Goal: Task Accomplishment & Management: Manage account settings

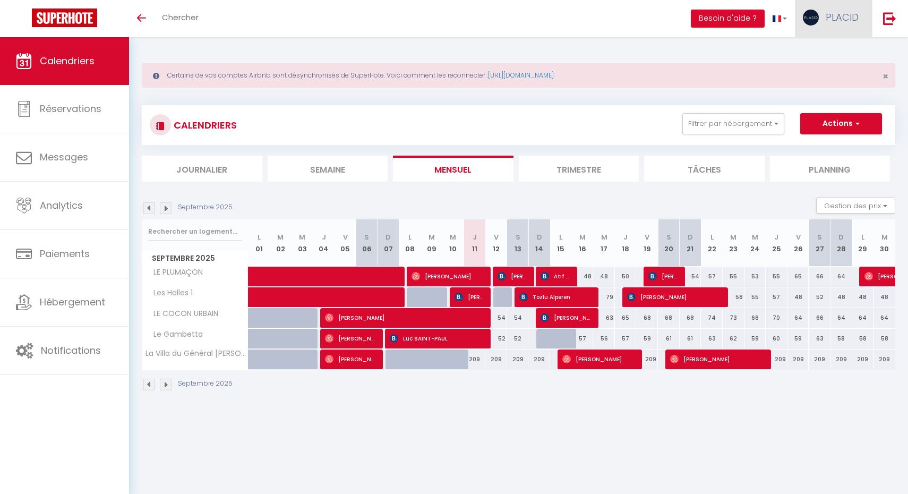
click at [830, 20] on span "PLACID" at bounding box center [842, 17] width 33 height 13
click at [820, 52] on link "Paramètres" at bounding box center [829, 53] width 79 height 18
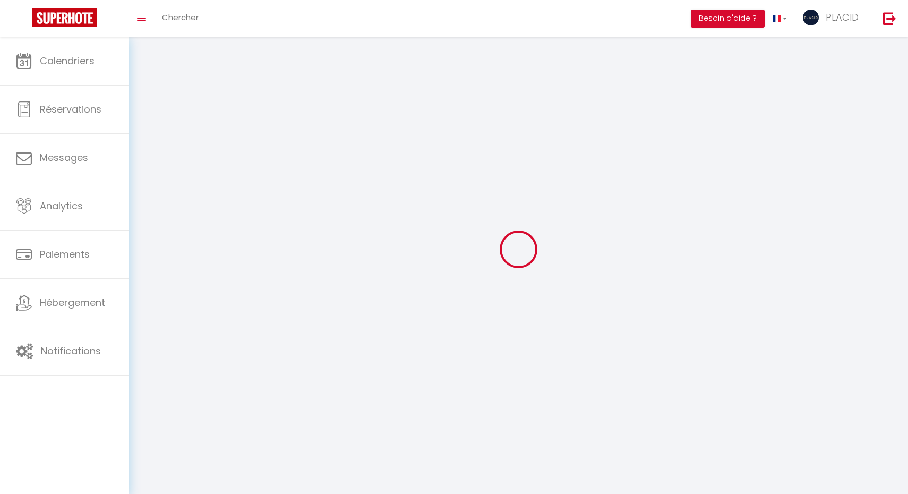
select select
type input "PLACID"
type input "GRAIRE IMMOBILIER"
type input "0695345725"
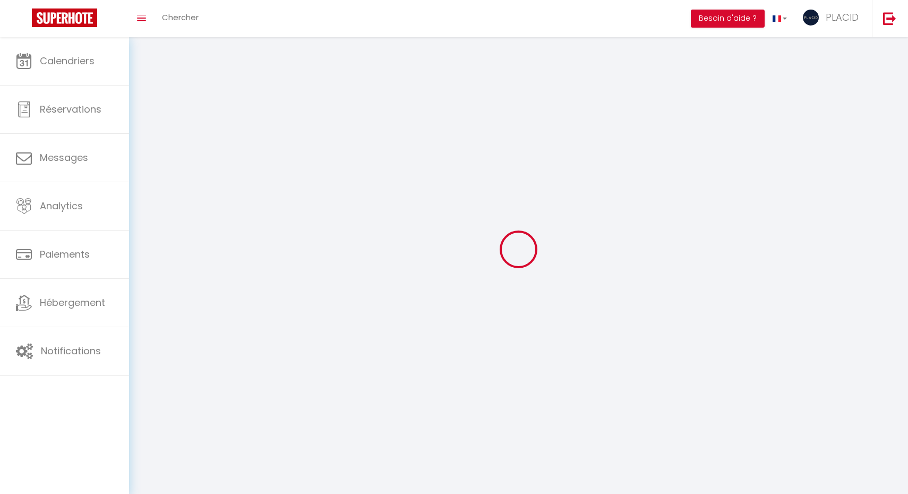
type input "6 IMPASSE ROBERT NAPIAS"
type input "40000"
type input "MONT DE MARSAN"
type input "pNRcgnxvFcbjDkaiIhOF3Au4B"
type input "hKUl7r18GSXvDHm7uDxDcIsrJ"
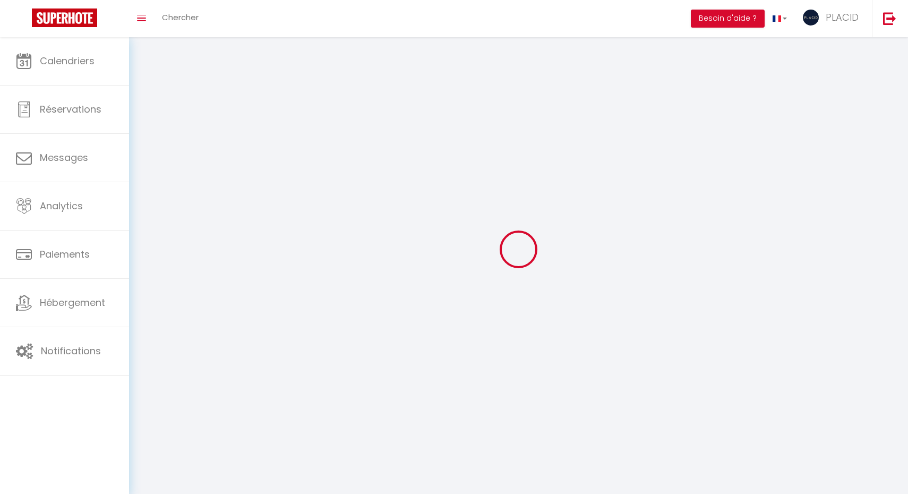
select select "28"
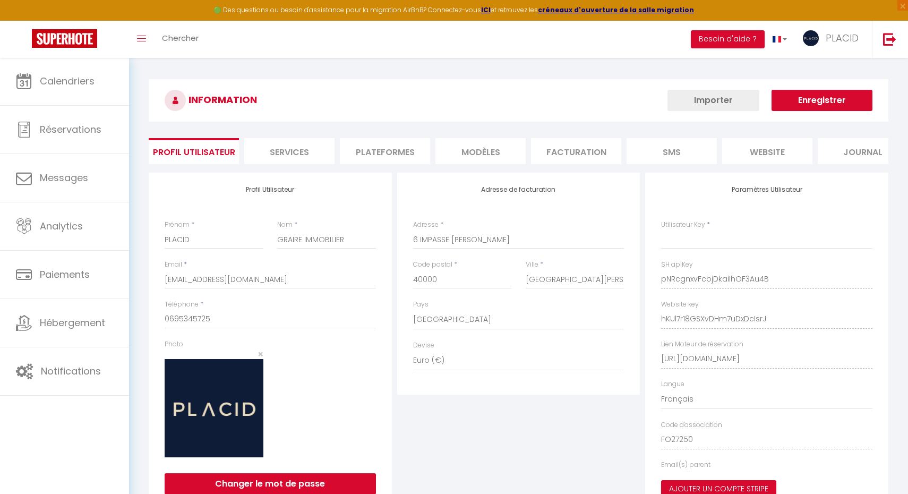
select select "fr"
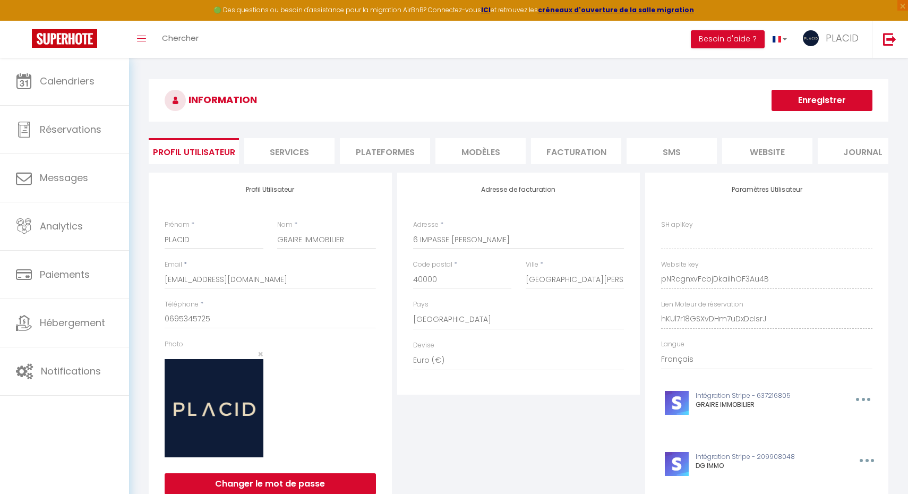
type input "pNRcgnxvFcbjDkaiIhOF3Au4B"
type input "hKUl7r18GSXvDHm7uDxDcIsrJ"
type input "https://app.superhote.com/#/get-available-rentals/hKUl7r18GSXvDHm7uDxDcIsrJ"
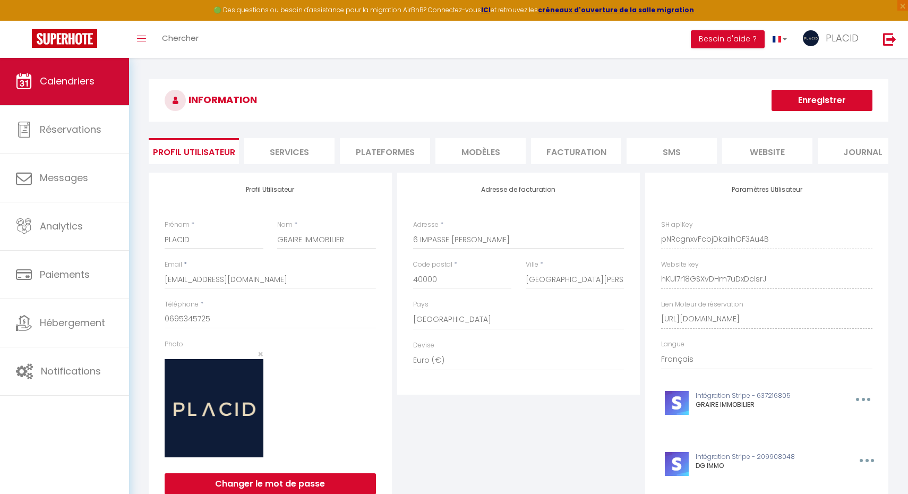
click at [62, 86] on span "Calendriers" at bounding box center [67, 80] width 55 height 13
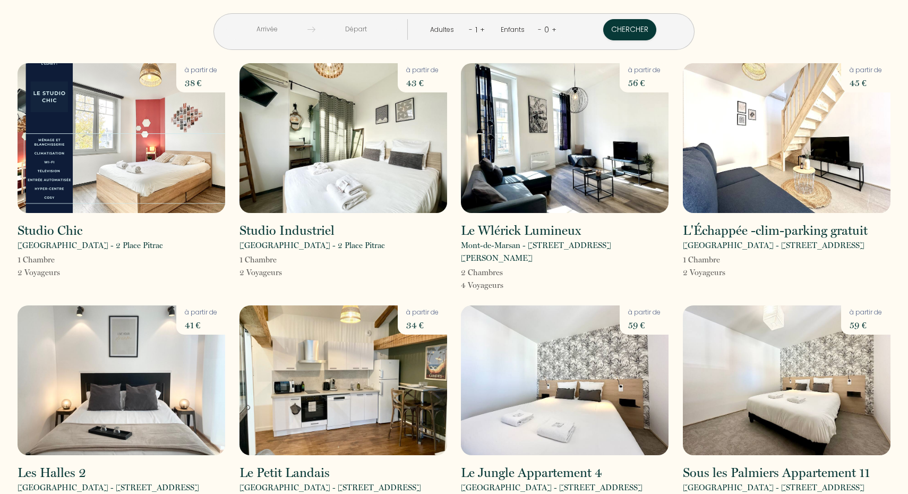
click at [732, 3] on div "< [DATE] > Dim Lun Mar Mer Jeu Ven Sam 1 2 3 4 5 6 7 8 9 10 11 12 13 14 15 16 1…" at bounding box center [454, 25] width 887 height 50
